Goal: Task Accomplishment & Management: Use online tool/utility

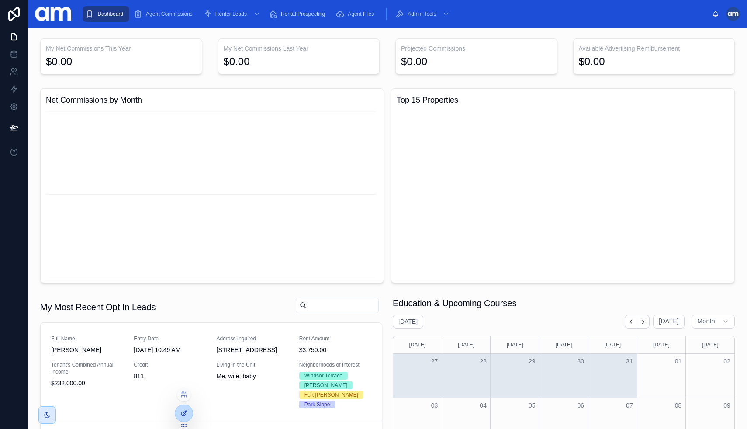
click at [184, 409] on div at bounding box center [183, 413] width 17 height 17
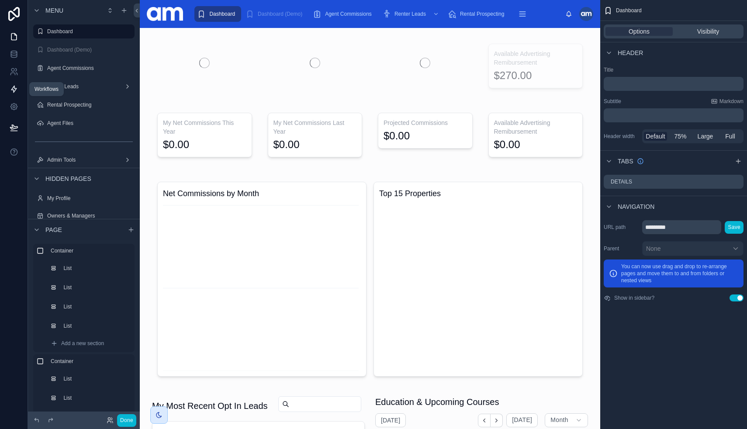
click at [20, 88] on link at bounding box center [14, 88] width 28 height 17
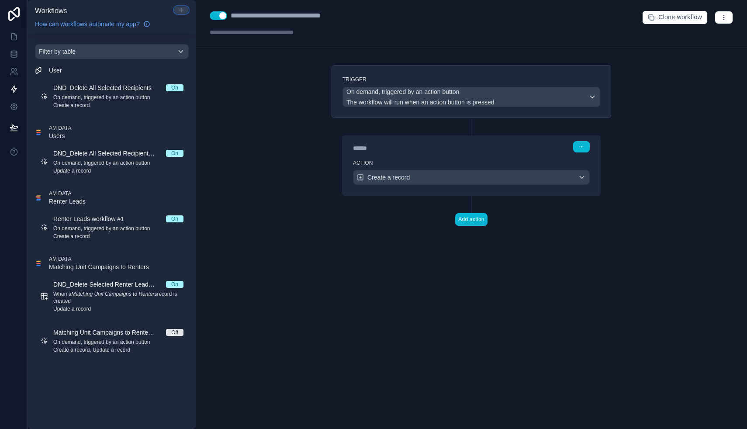
click at [182, 11] on icon at bounding box center [181, 10] width 7 height 7
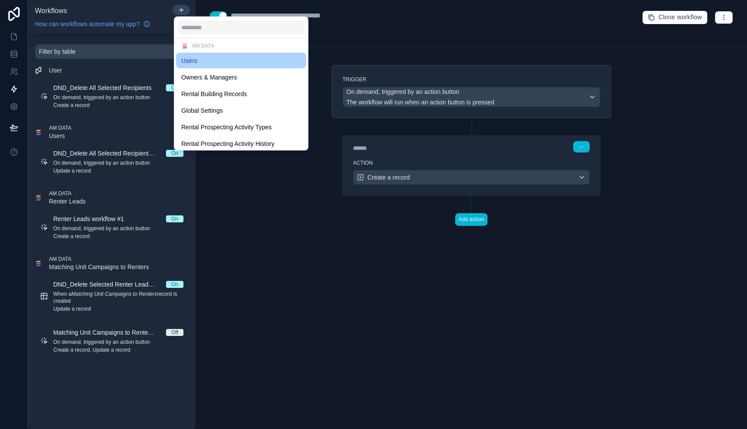
scroll to position [114, 0]
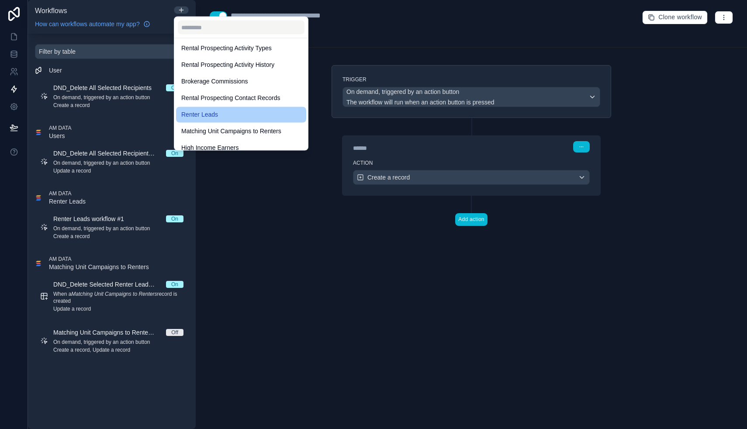
click at [216, 118] on span "Renter Leads" at bounding box center [199, 115] width 37 height 10
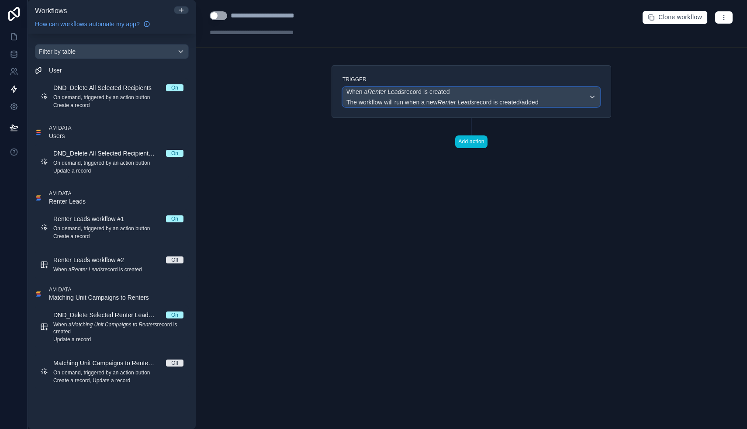
click at [450, 98] on span "The workflow will run when a new Renter Leads record is created/added" at bounding box center [442, 102] width 192 height 9
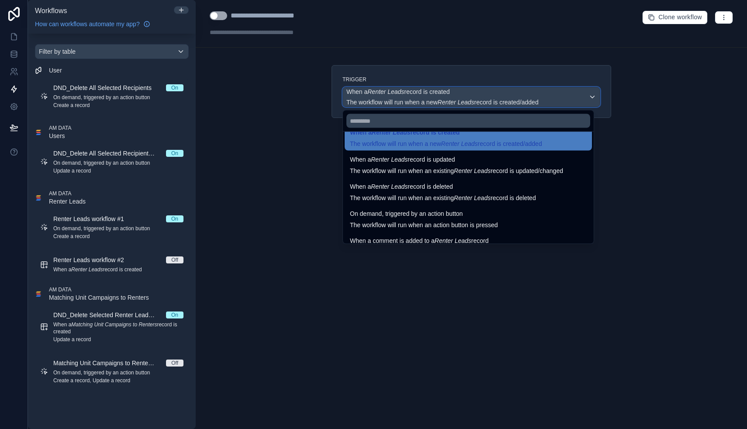
scroll to position [10, 0]
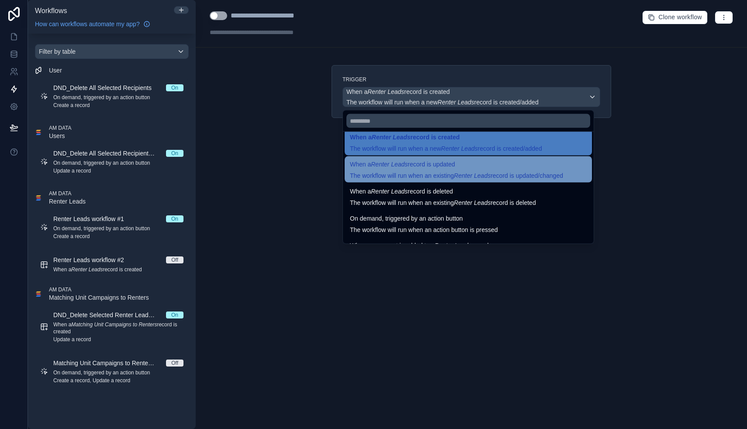
click at [416, 167] on span "When a Renter Leads record is updated" at bounding box center [402, 164] width 105 height 10
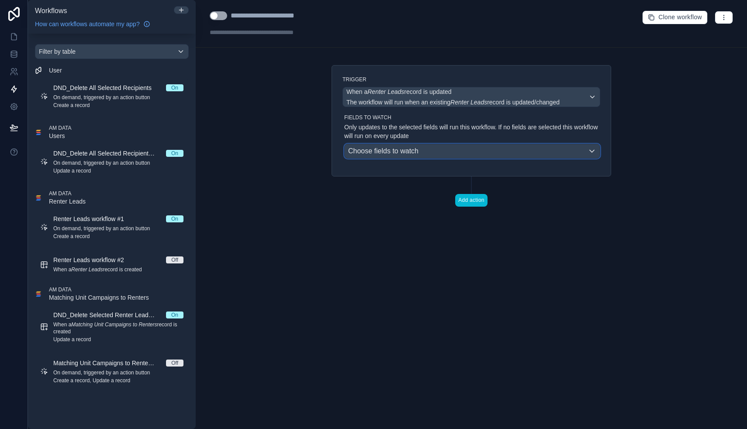
click at [402, 153] on span "Choose fields to watch" at bounding box center [383, 150] width 70 height 7
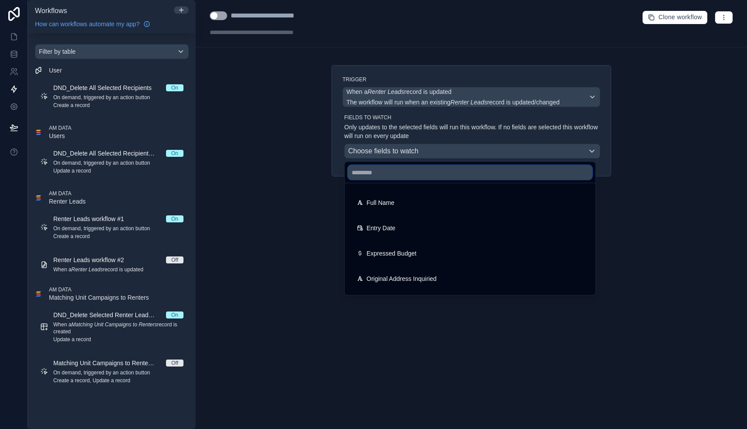
click at [402, 173] on input "text" at bounding box center [470, 173] width 244 height 14
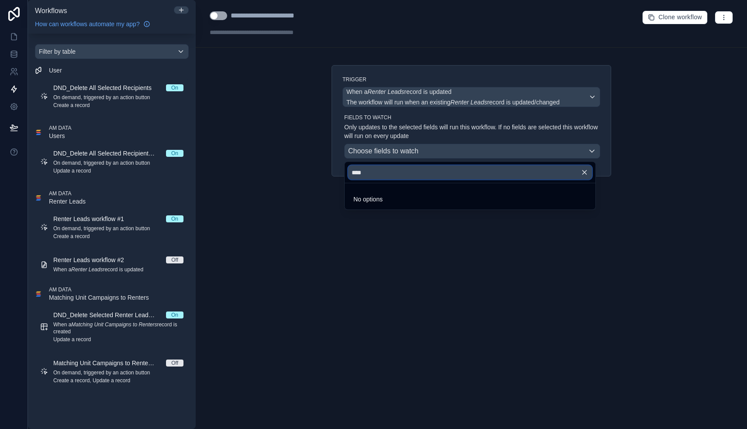
drag, startPoint x: 395, startPoint y: 175, endPoint x: 338, endPoint y: 170, distance: 57.4
click at [338, 170] on div "**********" at bounding box center [471, 214] width 551 height 429
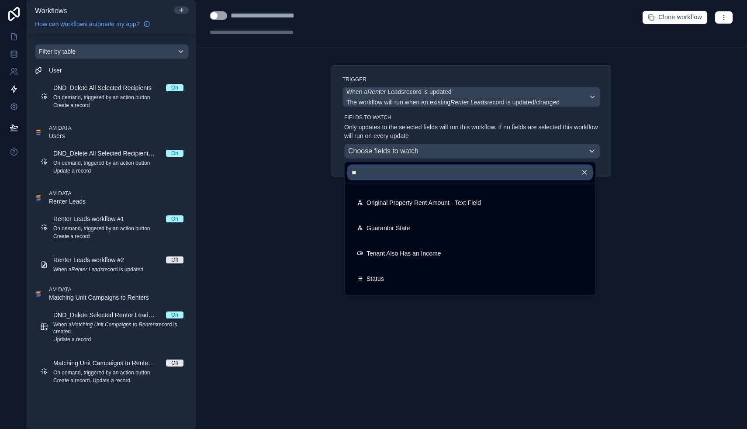
type input "*"
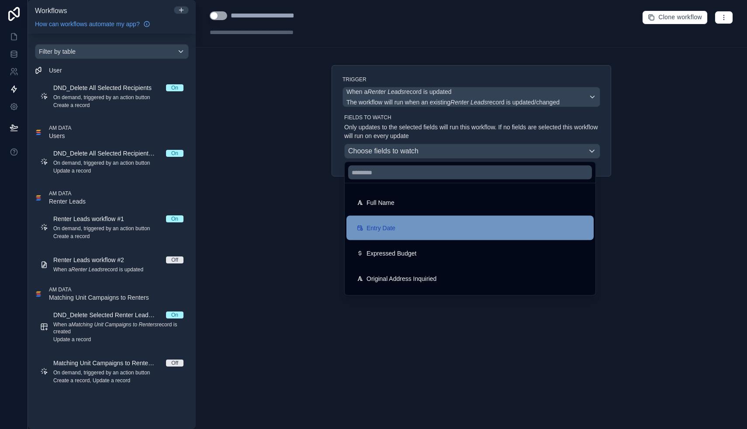
click at [401, 220] on div "Entry Date" at bounding box center [469, 228] width 247 height 24
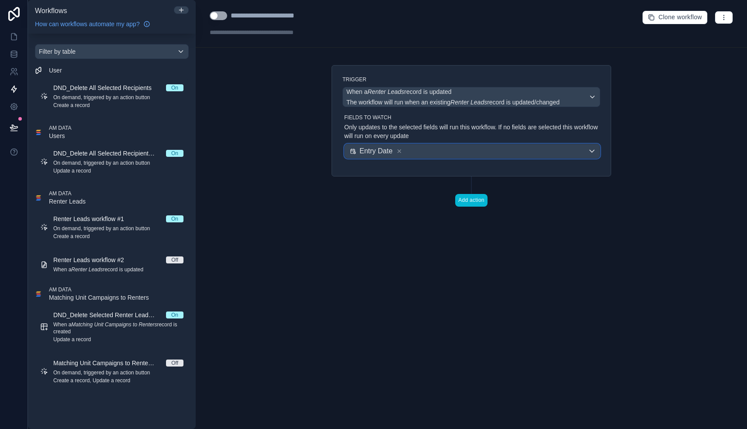
click at [431, 152] on div "Entry Date" at bounding box center [472, 151] width 255 height 14
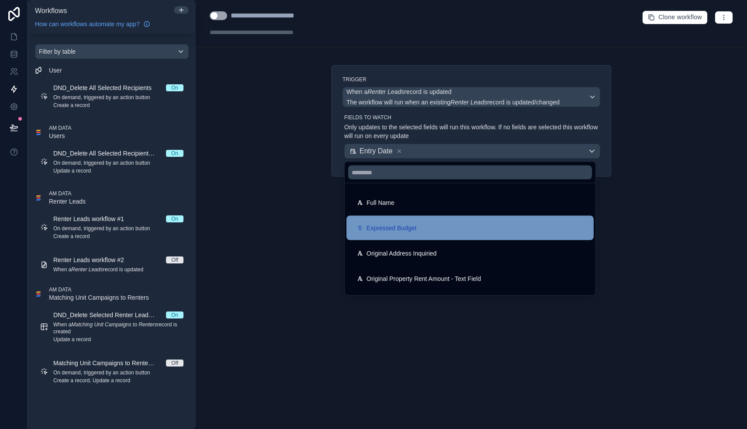
click at [418, 226] on div "Expressed Budget" at bounding box center [470, 228] width 226 height 10
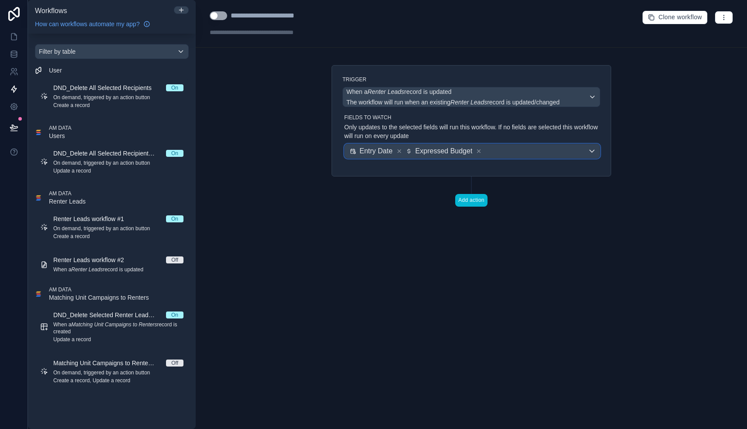
click at [399, 148] on div "Entry Date" at bounding box center [376, 151] width 54 height 12
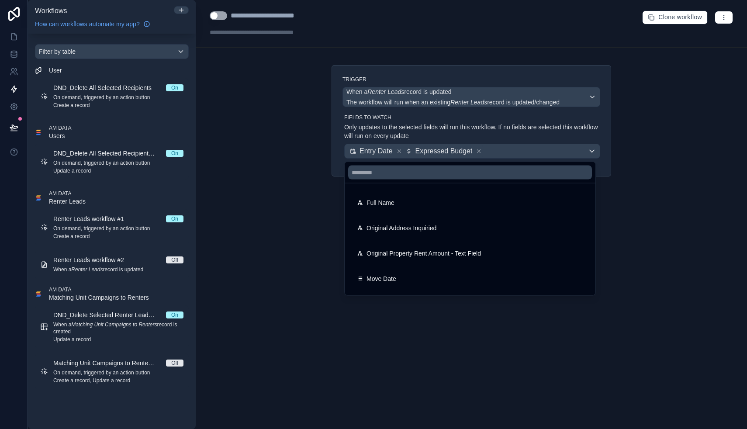
click at [399, 151] on div at bounding box center [373, 214] width 747 height 429
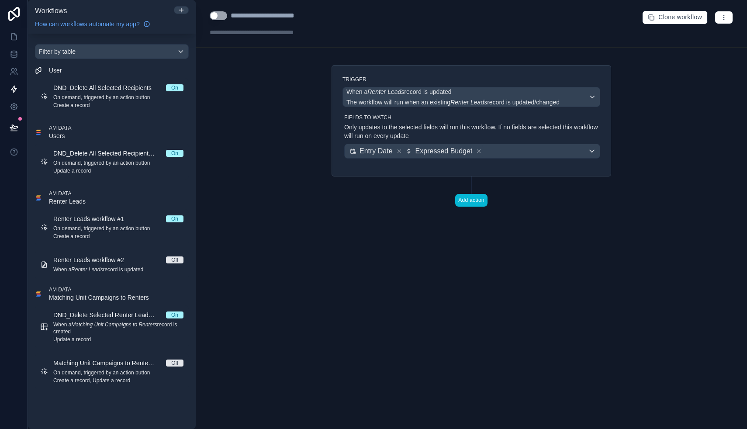
click at [399, 151] on icon at bounding box center [398, 151] width 3 height 3
click at [472, 205] on button "Add action" at bounding box center [471, 200] width 32 height 13
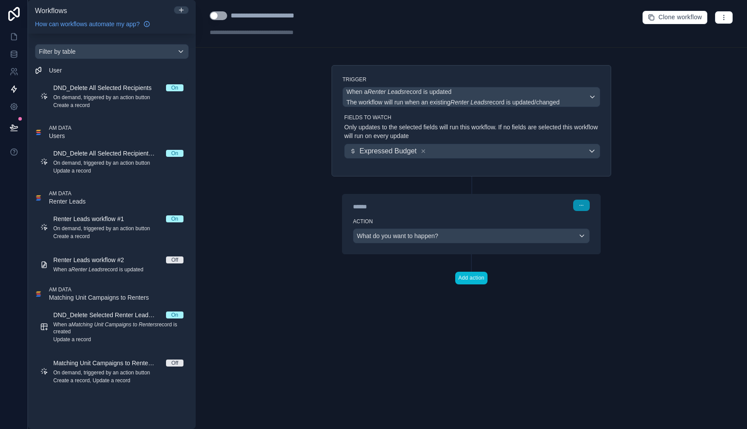
click at [576, 207] on button "button" at bounding box center [581, 205] width 17 height 11
click at [411, 239] on span "What do you want to happen?" at bounding box center [397, 236] width 81 height 9
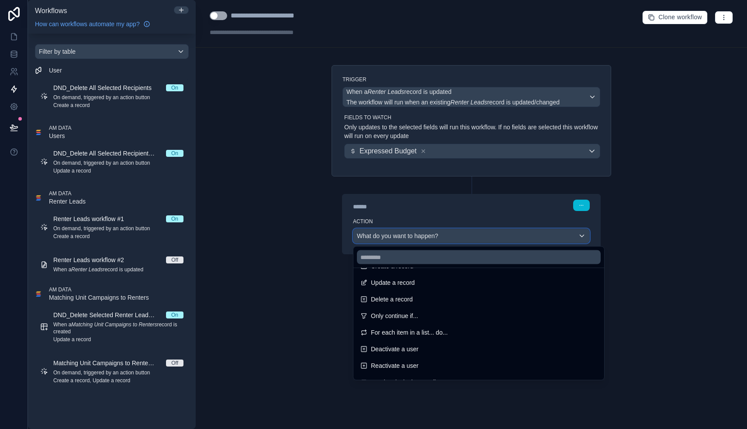
scroll to position [0, 0]
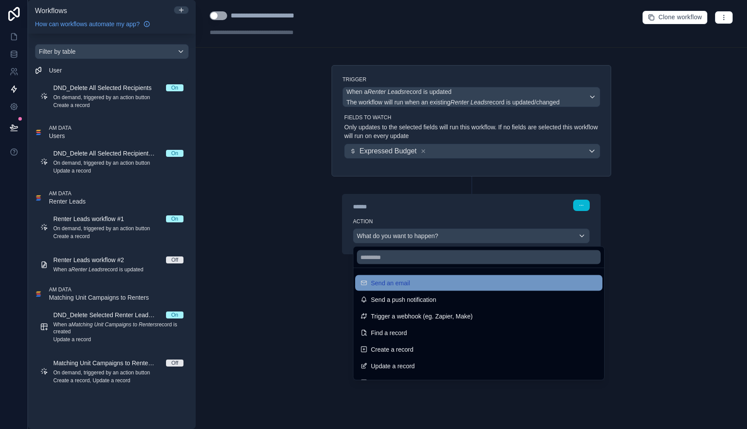
click at [406, 280] on span "Send an email" at bounding box center [390, 283] width 39 height 10
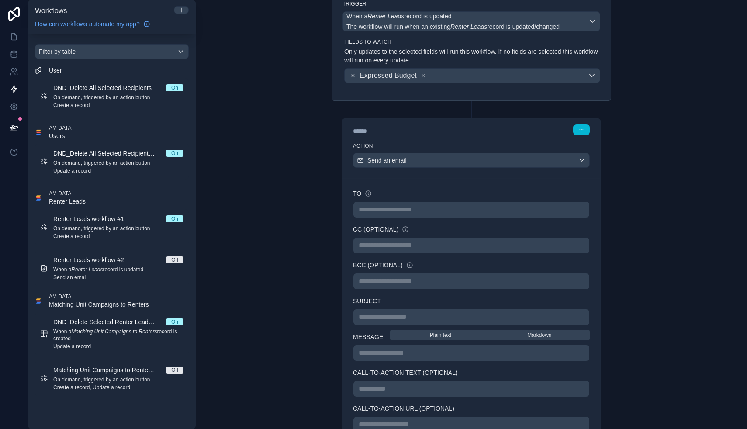
scroll to position [92, 0]
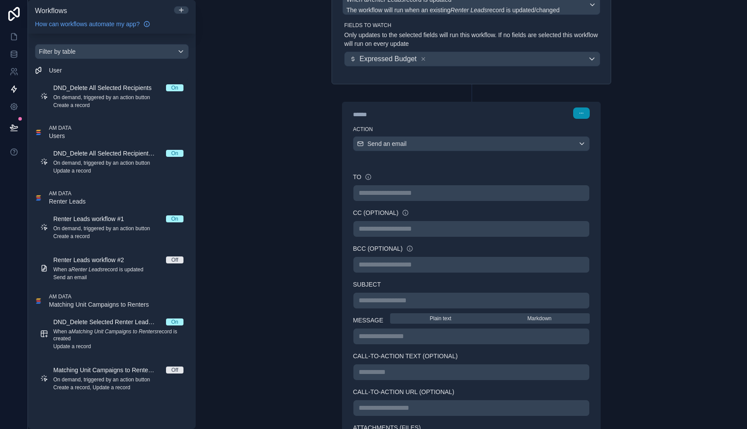
click at [583, 115] on icon "button" at bounding box center [581, 113] width 5 height 5
click at [530, 117] on div "****** Step 1" at bounding box center [471, 112] width 237 height 11
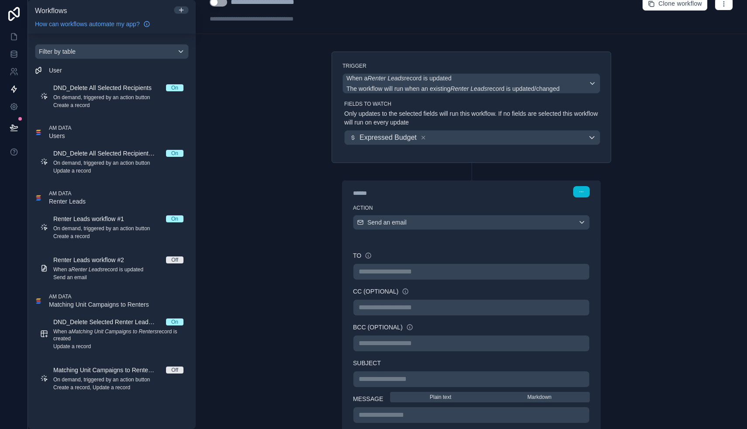
scroll to position [0, 0]
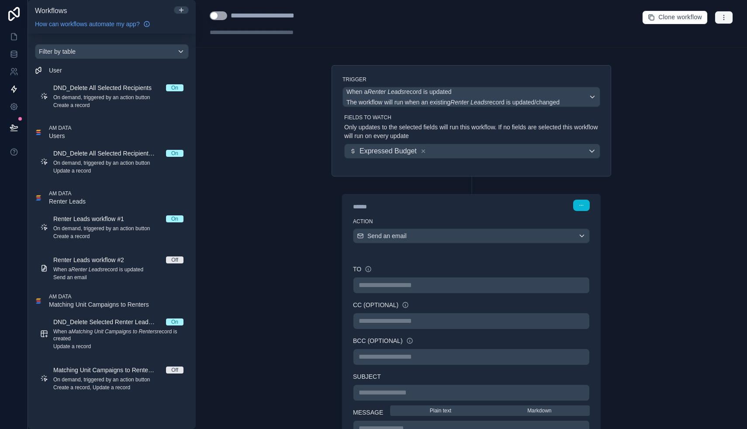
click at [727, 12] on button "button" at bounding box center [724, 17] width 18 height 13
click at [697, 65] on span "Delete workflow" at bounding box center [701, 65] width 42 height 7
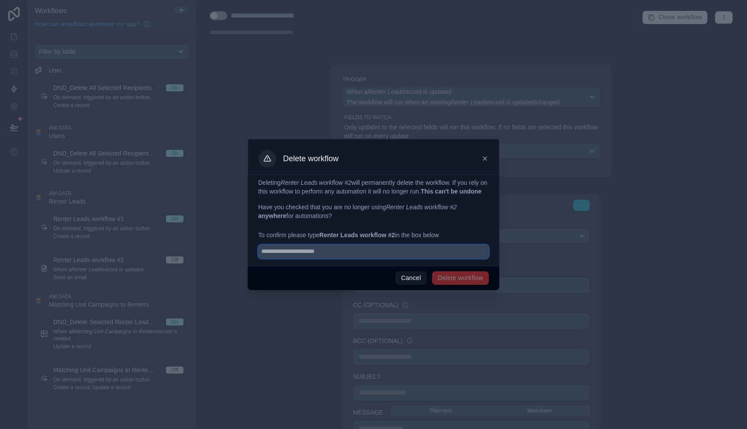
click at [385, 259] on input "text" at bounding box center [373, 252] width 231 height 14
click at [326, 257] on input "**********" at bounding box center [373, 252] width 231 height 14
type input "**********"
click at [478, 283] on button "Delete workflow" at bounding box center [460, 278] width 57 height 14
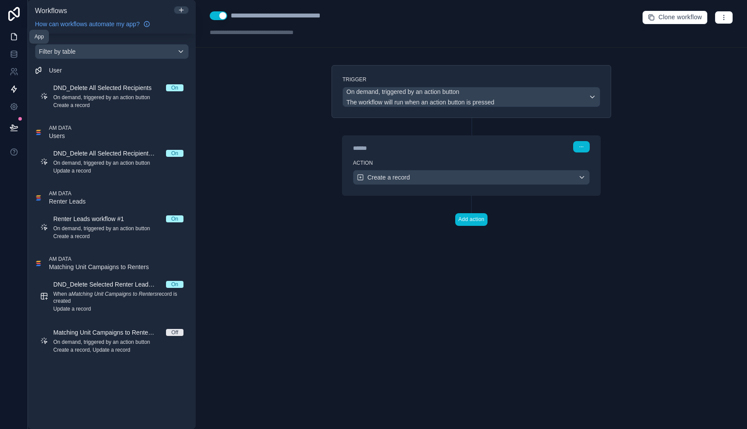
click at [17, 40] on icon at bounding box center [14, 36] width 9 height 9
